Goal: Task Accomplishment & Management: Use online tool/utility

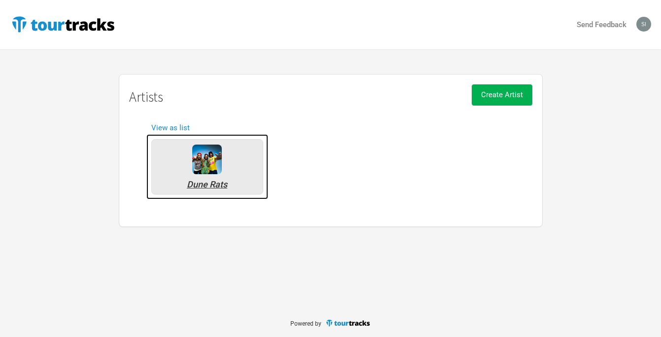
click at [207, 169] on img at bounding box center [207, 159] width 30 height 30
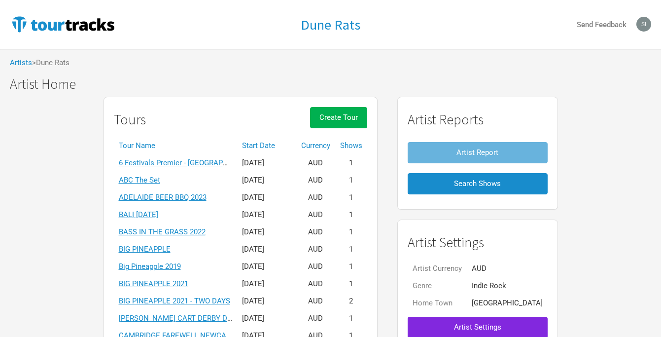
click at [285, 144] on th "Start Date" at bounding box center [266, 145] width 59 height 17
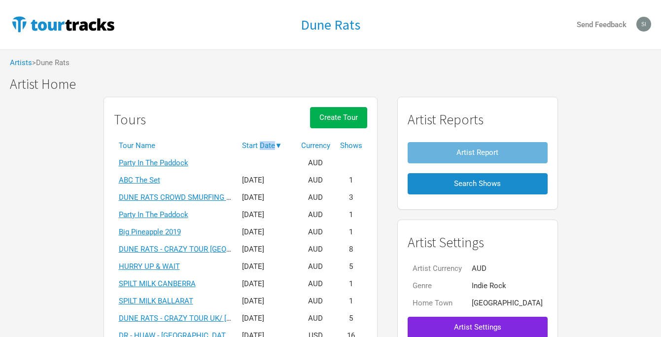
click at [285, 144] on th "Start Date ▼" at bounding box center [266, 145] width 59 height 17
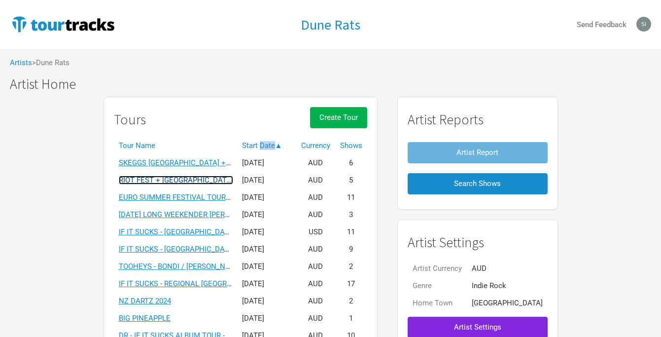
click at [196, 179] on link "RIOT FEST + [GEOGRAPHIC_DATA]" at bounding box center [176, 180] width 114 height 9
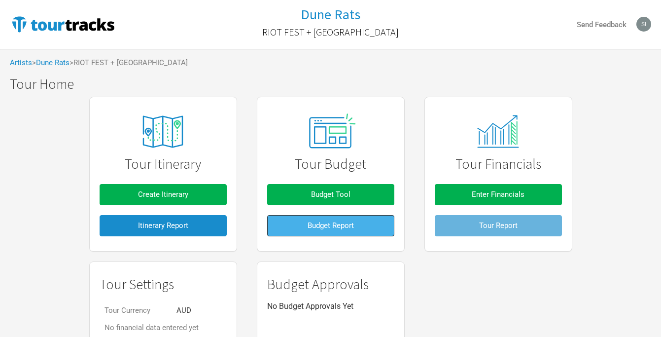
click at [326, 225] on span "Budget Report" at bounding box center [331, 225] width 46 height 9
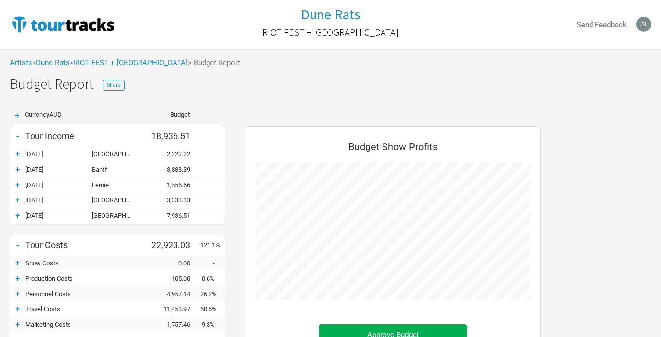
scroll to position [162, 0]
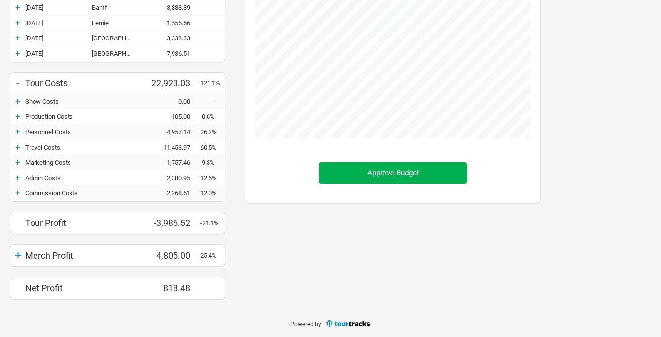
click at [19, 254] on div "+" at bounding box center [17, 255] width 15 height 14
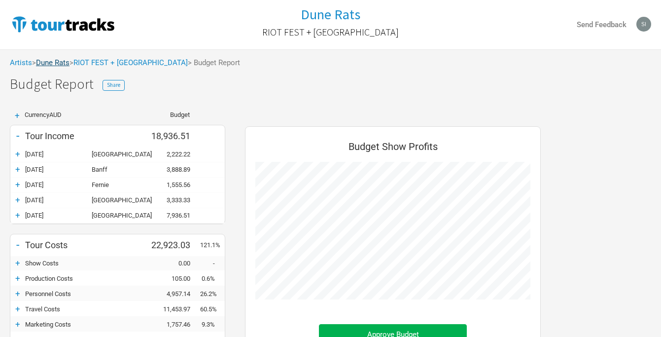
scroll to position [192, 0]
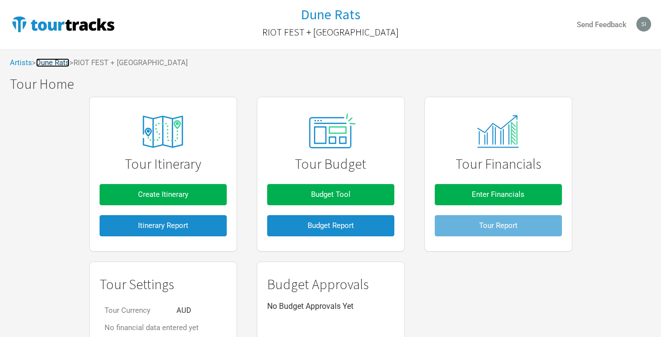
click at [61, 61] on link "Dune Rats" at bounding box center [53, 62] width 34 height 9
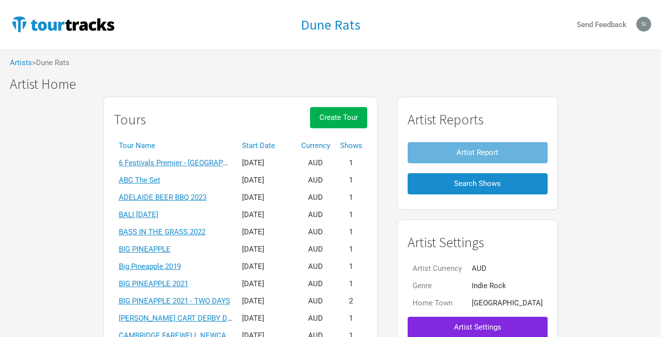
click at [278, 143] on th "Start Date" at bounding box center [266, 145] width 59 height 17
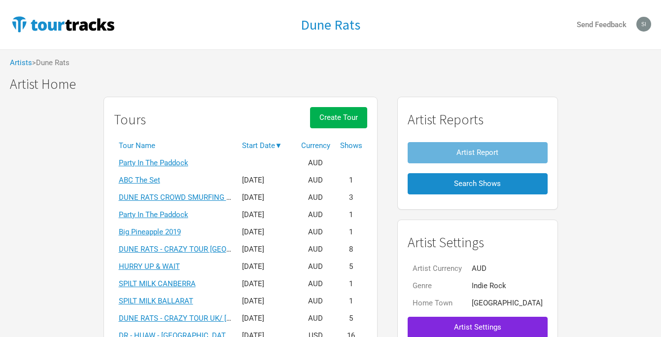
click at [278, 143] on th "Start Date ▼" at bounding box center [266, 145] width 59 height 17
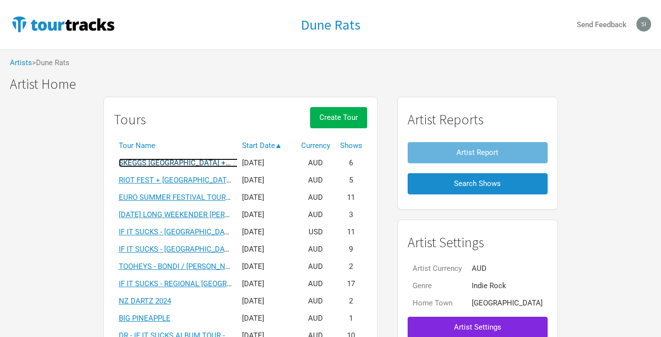
click at [214, 165] on link "SKEGGS [GEOGRAPHIC_DATA] + [GEOGRAPHIC_DATA] 2025" at bounding box center [218, 162] width 198 height 9
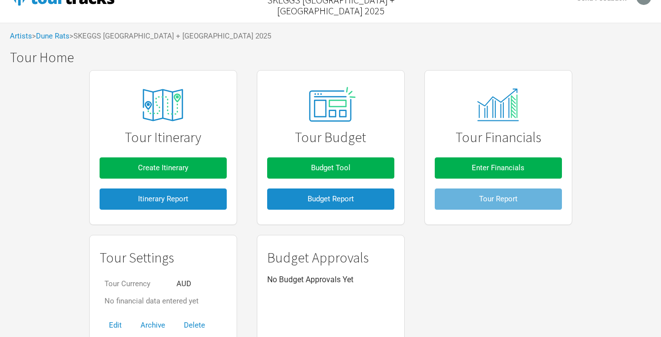
scroll to position [26, 0]
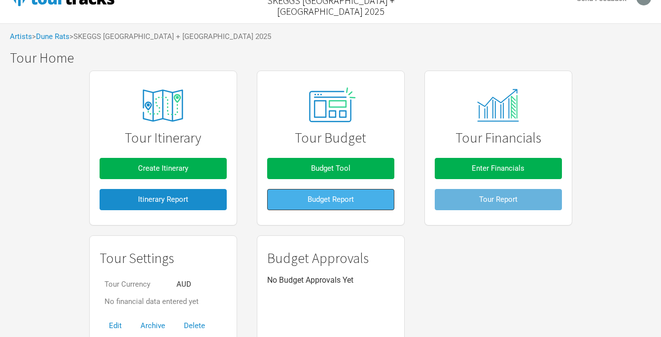
click at [326, 204] on button "Budget Report" at bounding box center [330, 199] width 127 height 21
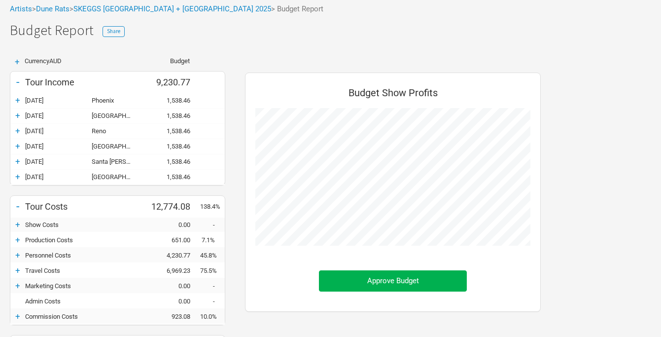
scroll to position [177, 0]
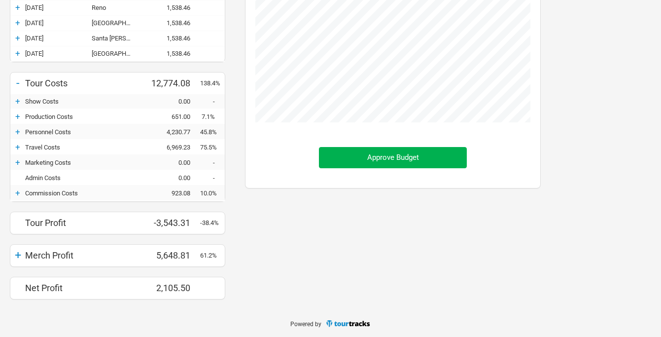
click at [19, 253] on div "+" at bounding box center [17, 255] width 15 height 14
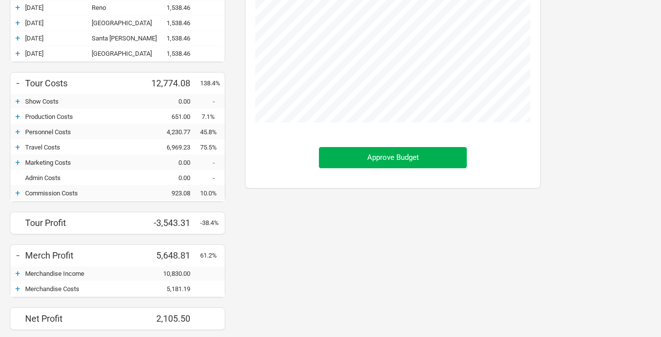
click at [19, 253] on div "-" at bounding box center [17, 255] width 15 height 14
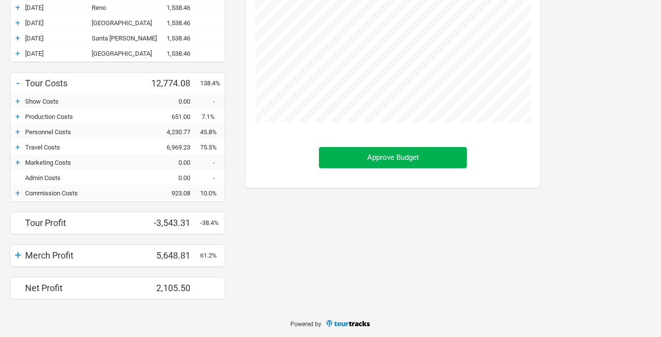
scroll to position [492762, 492812]
click at [276, 271] on div "Budget Show Profits Approve Budget" at bounding box center [393, 126] width 316 height 365
click at [19, 254] on div "+" at bounding box center [17, 255] width 15 height 14
